Goal: Task Accomplishment & Management: Manage account settings

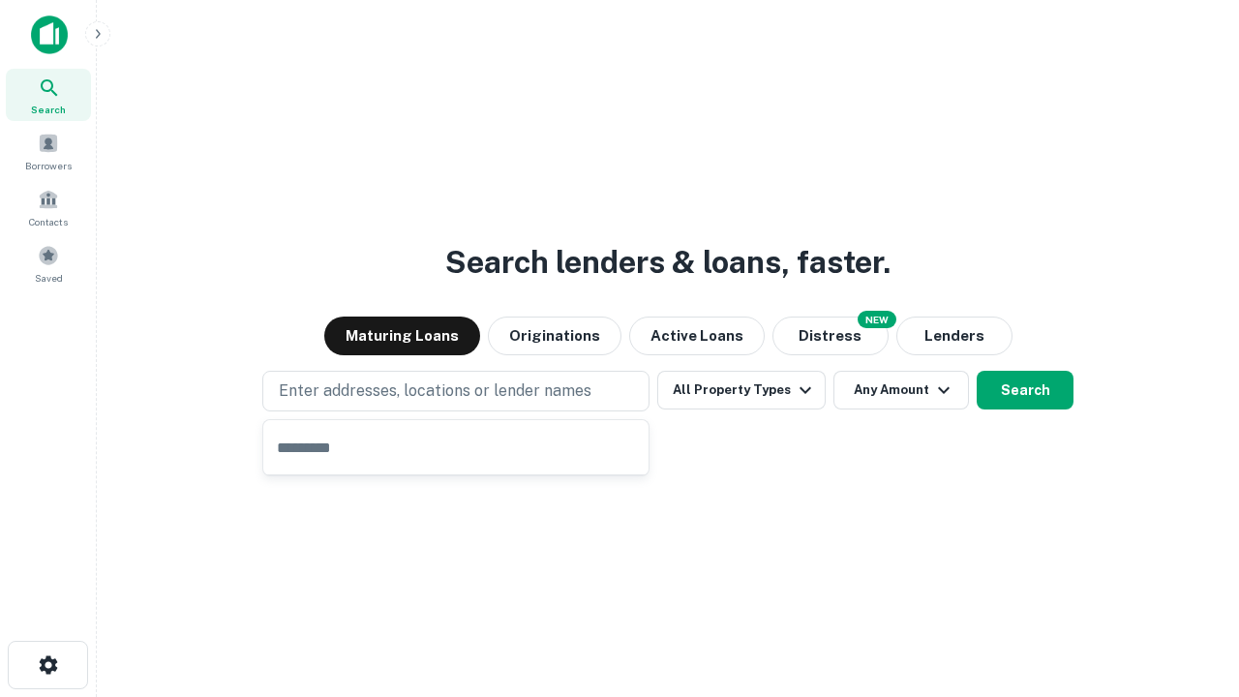
type input "**********"
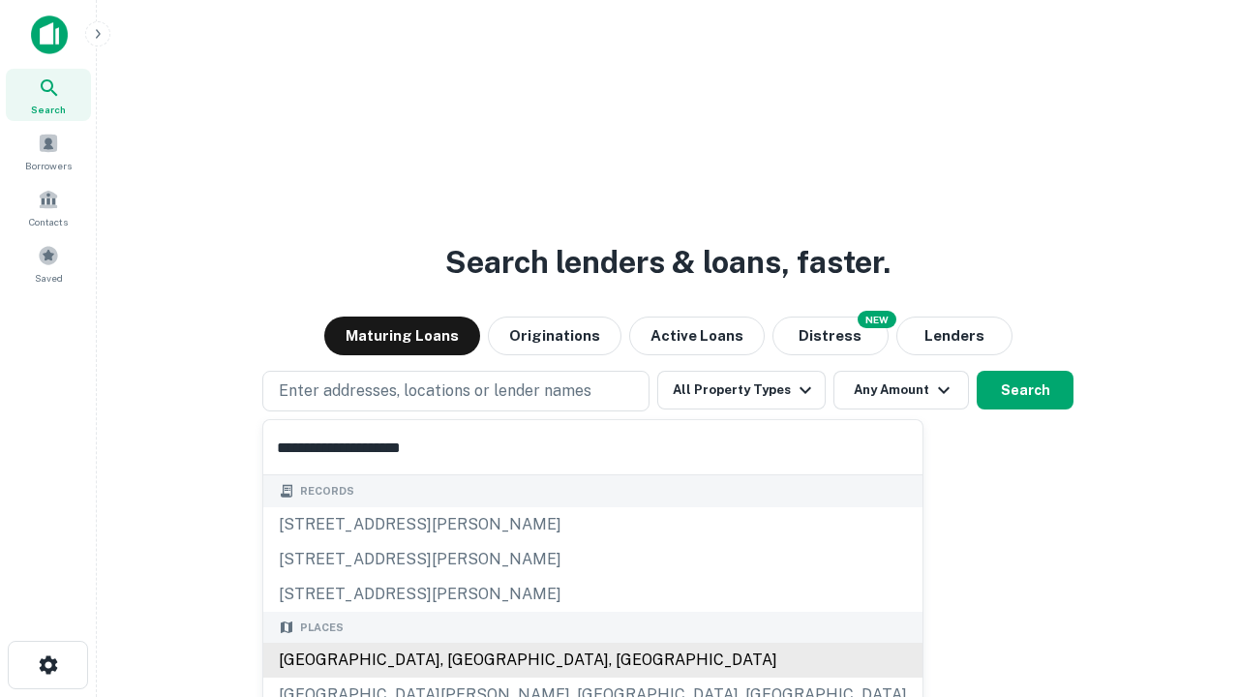
click at [463, 660] on div "[GEOGRAPHIC_DATA], [GEOGRAPHIC_DATA], [GEOGRAPHIC_DATA]" at bounding box center [592, 660] width 659 height 35
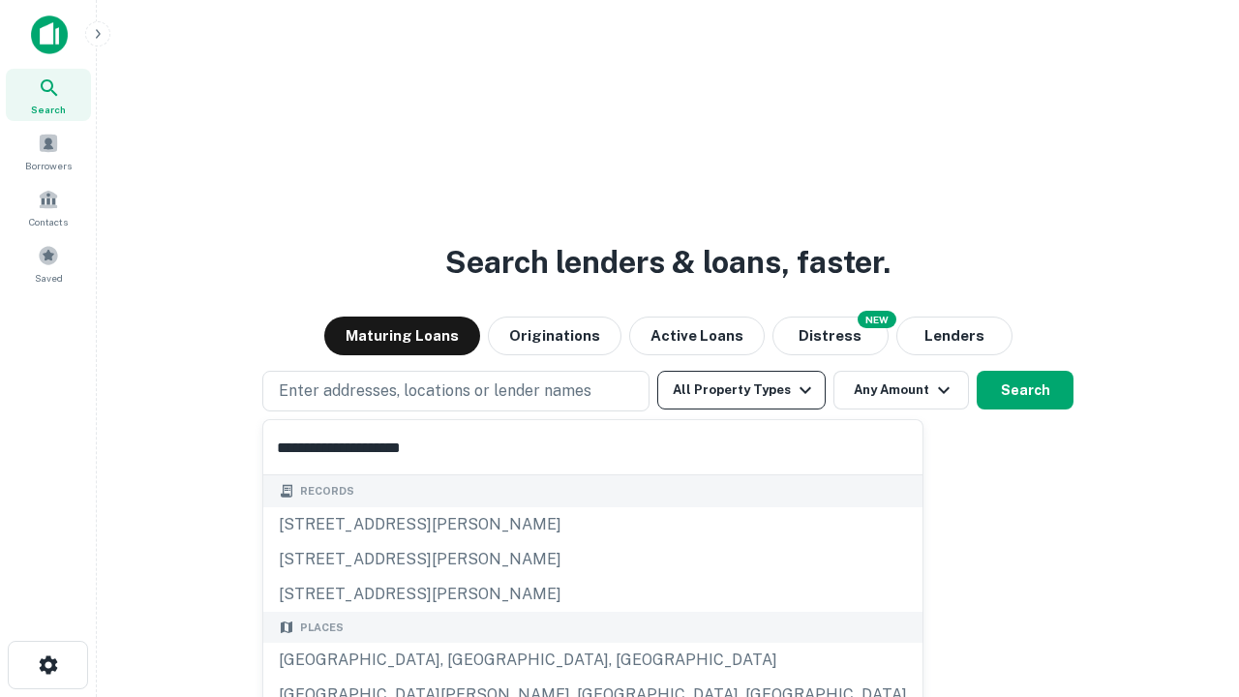
click at [742, 390] on button "All Property Types" at bounding box center [741, 390] width 168 height 39
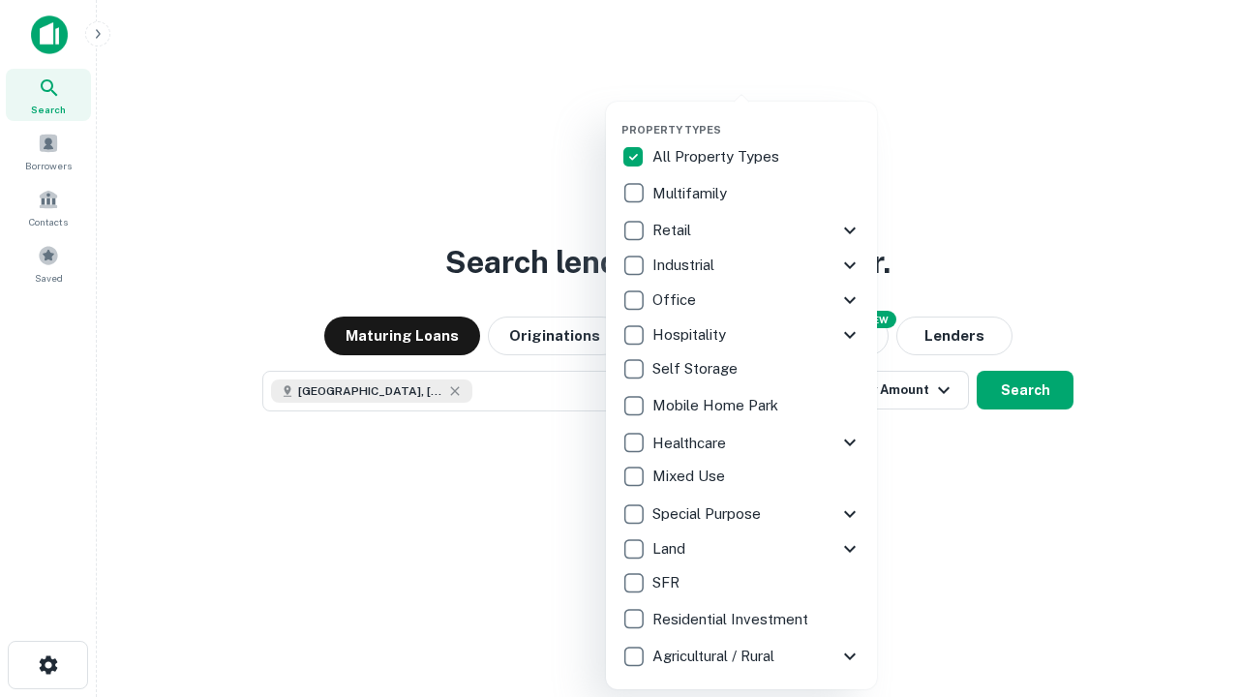
click at [757, 117] on button "button" at bounding box center [756, 117] width 271 height 1
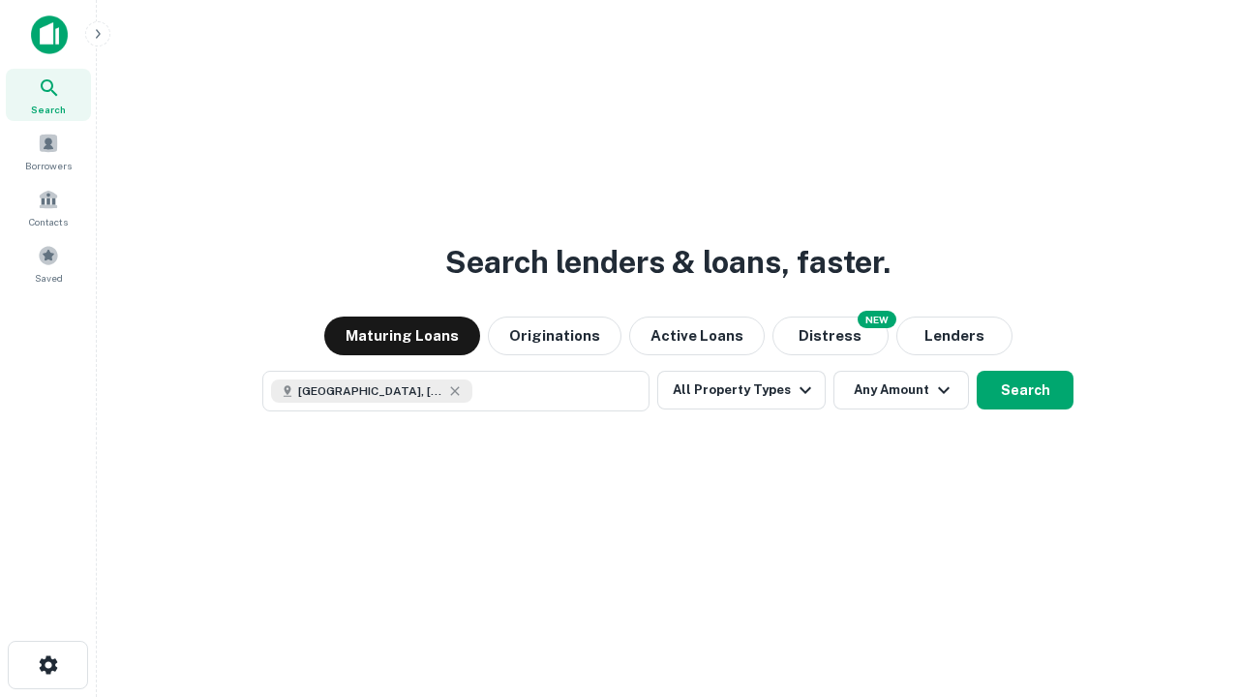
scroll to position [31, 0]
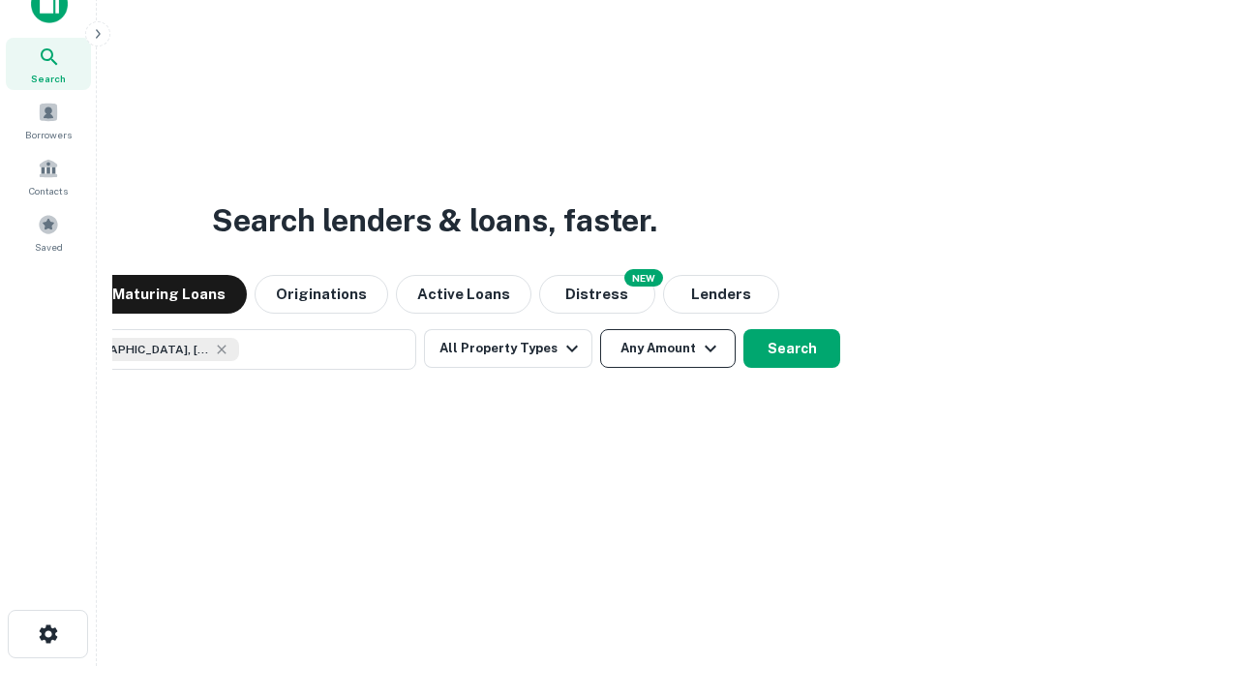
click at [600, 329] on button "Any Amount" at bounding box center [668, 348] width 136 height 39
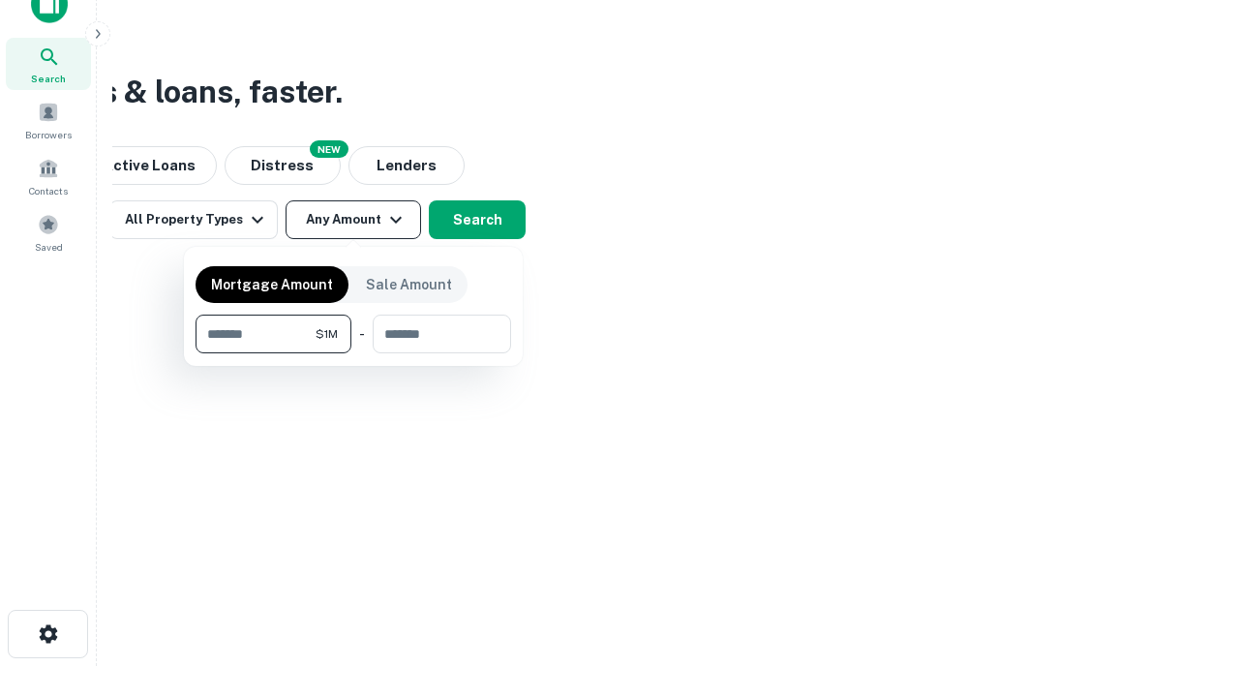
type input "*******"
click at [353, 353] on button "button" at bounding box center [354, 353] width 316 height 1
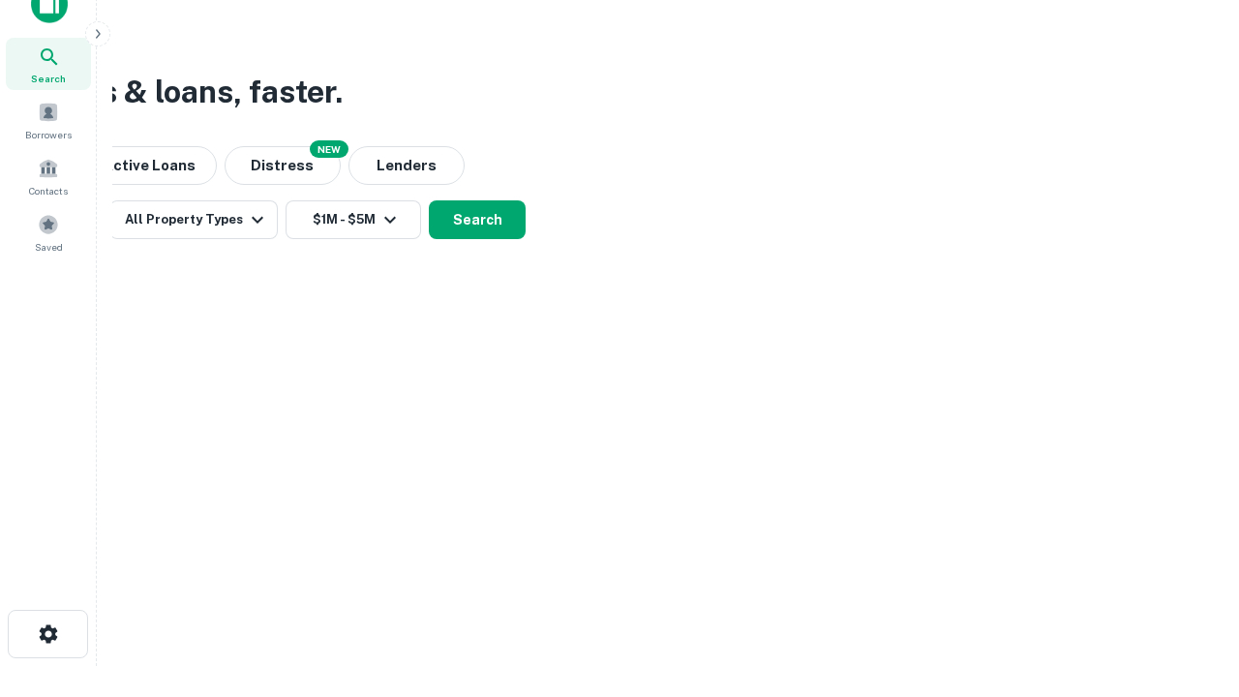
scroll to position [11, 357]
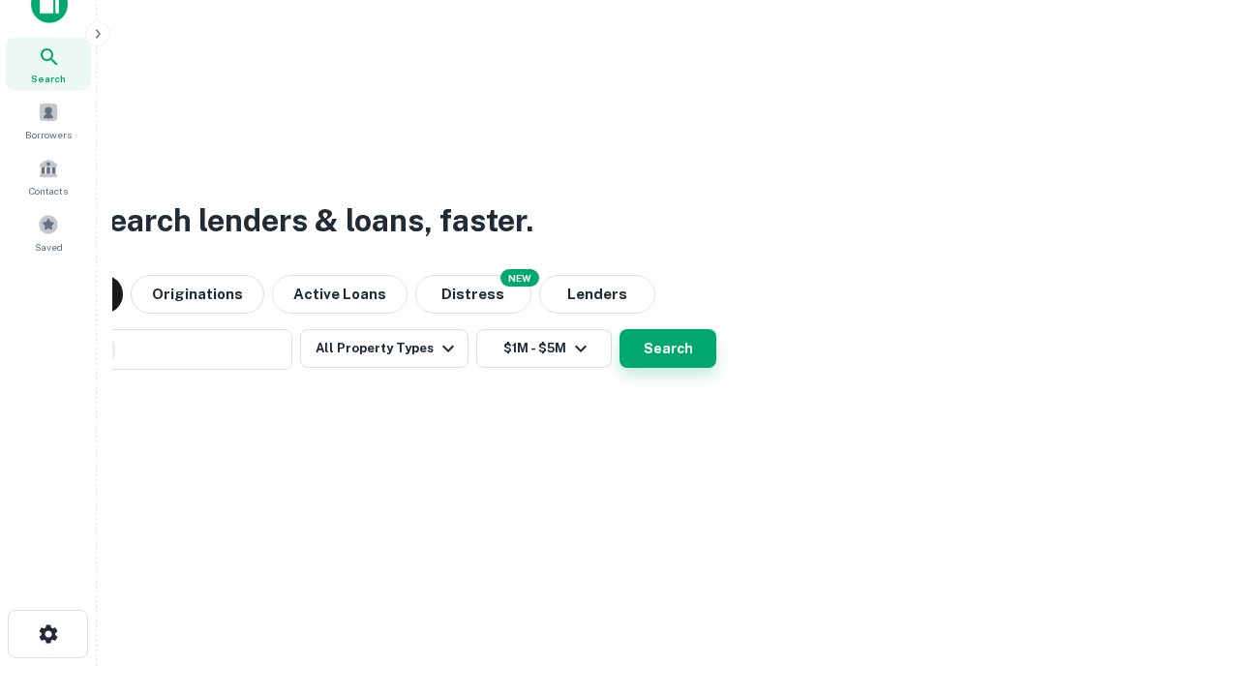
click at [620, 329] on button "Search" at bounding box center [668, 348] width 97 height 39
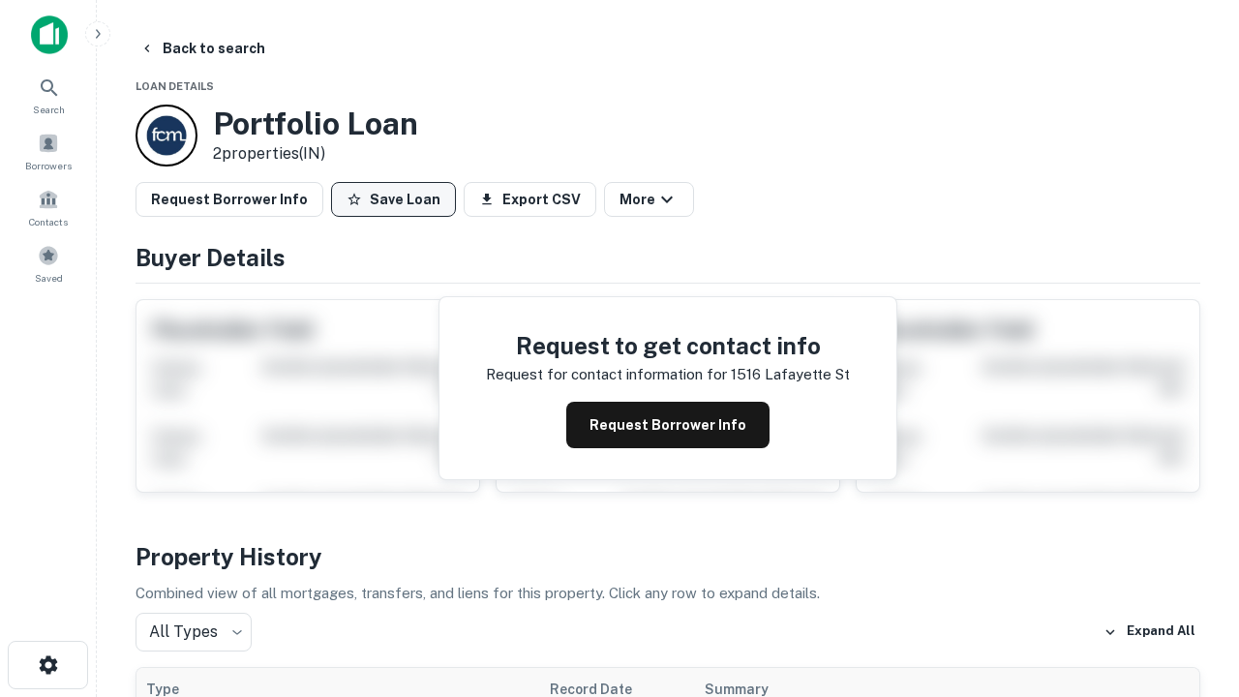
click at [393, 199] on button "Save Loan" at bounding box center [393, 199] width 125 height 35
click at [398, 199] on button "Loan Saved" at bounding box center [398, 199] width 134 height 35
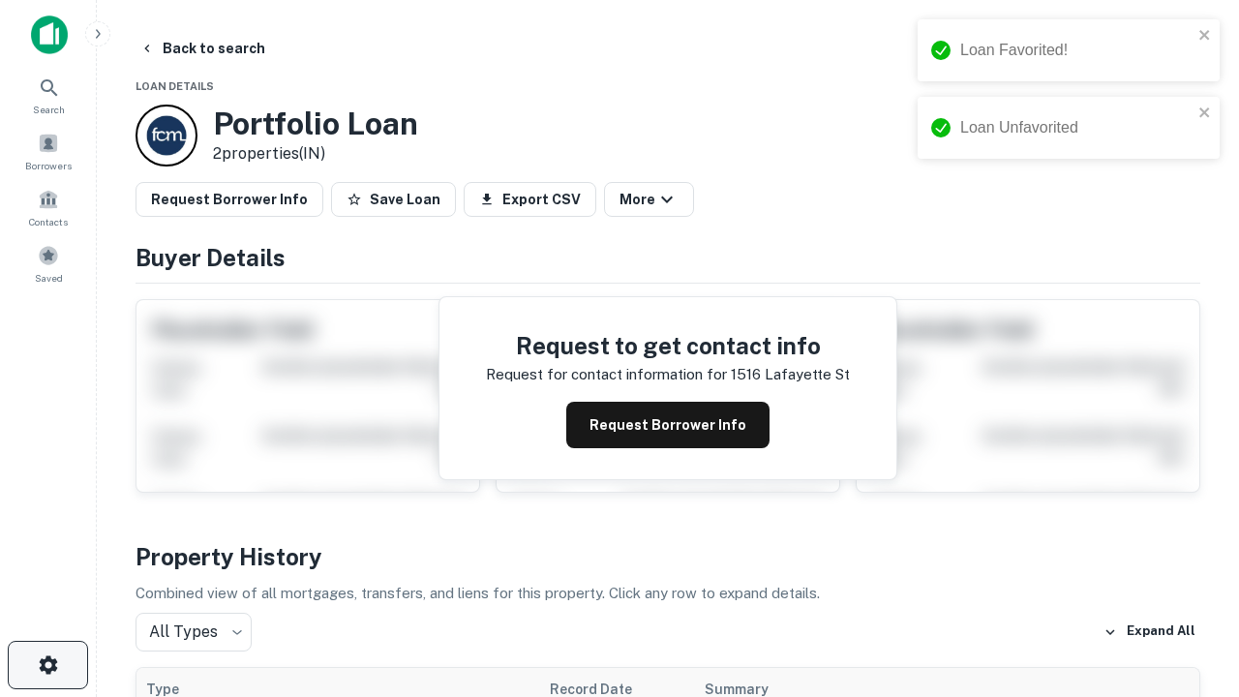
click at [47, 665] on icon "button" at bounding box center [48, 664] width 23 height 23
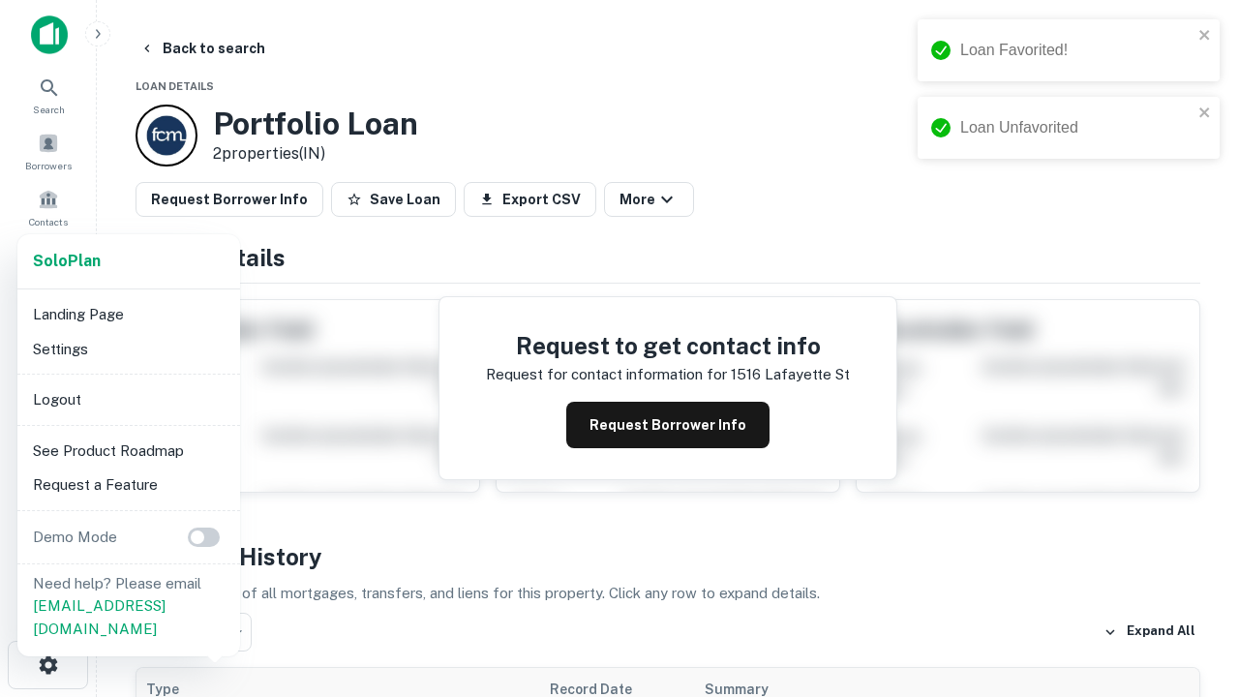
click at [128, 399] on li "Logout" at bounding box center [128, 399] width 207 height 35
